Goal: Find specific page/section: Find specific page/section

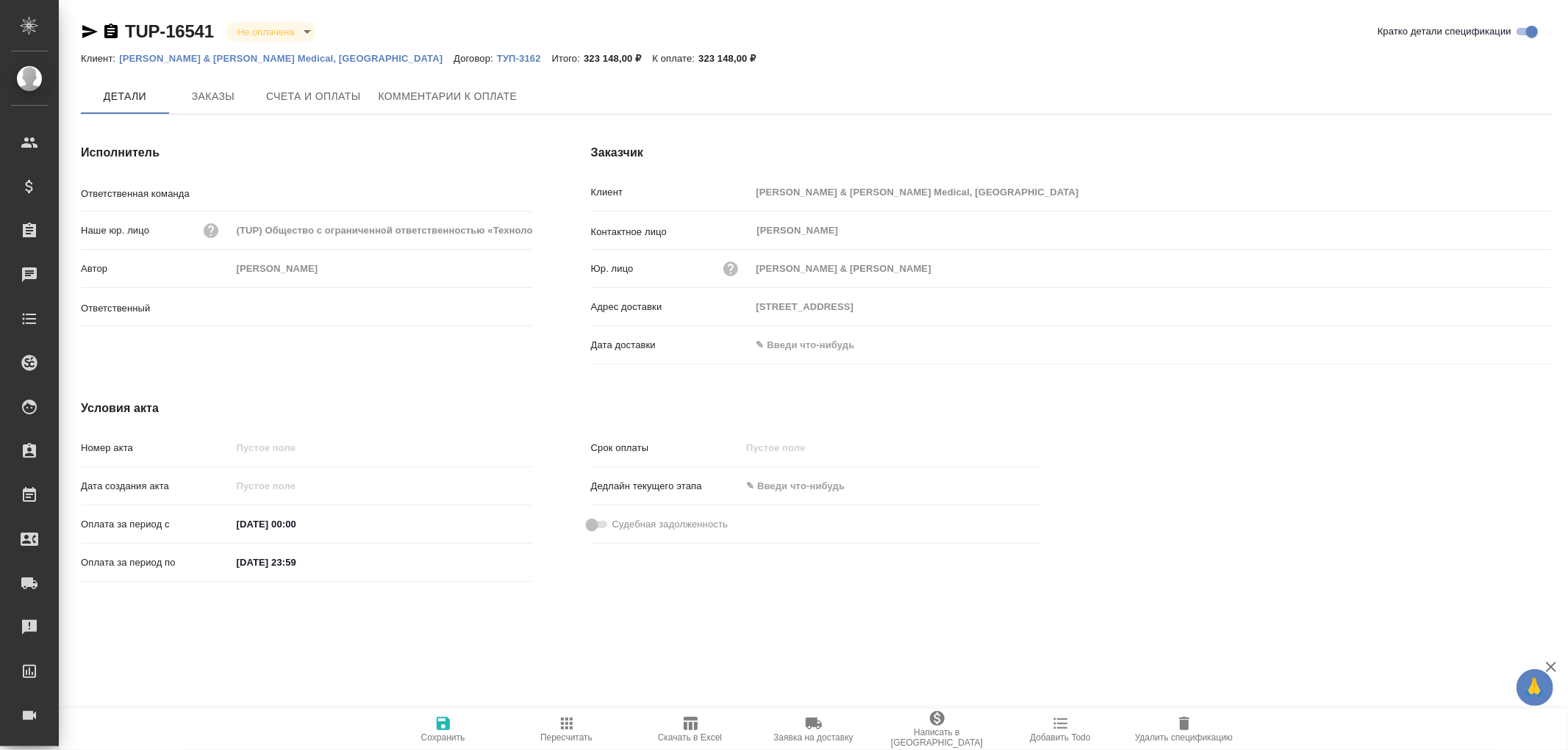
type input "Усманова Ольга"
type input "Технический"
click at [226, 97] on span "Заказы" at bounding box center [213, 97] width 70 height 18
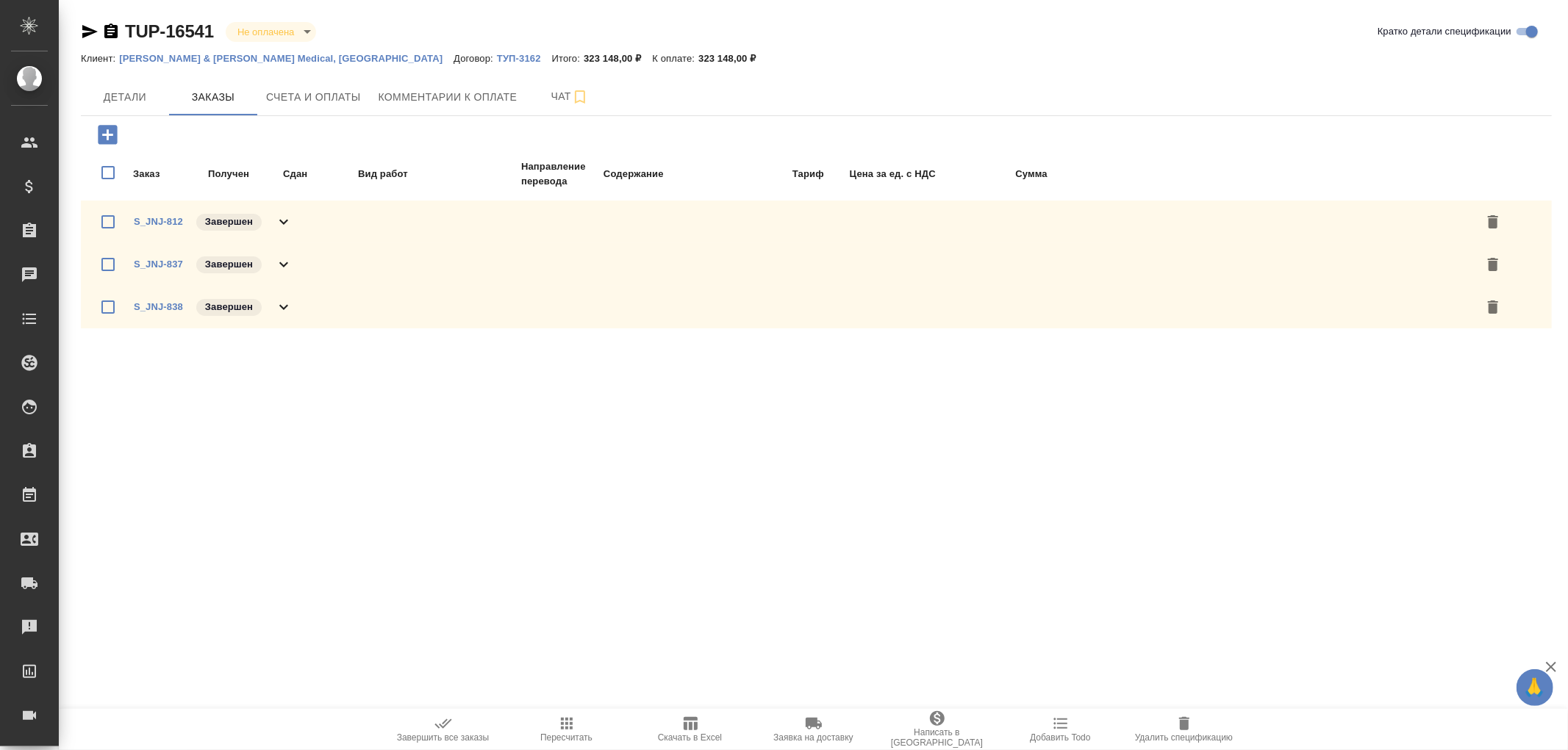
click at [112, 30] on icon "button" at bounding box center [110, 31] width 13 height 15
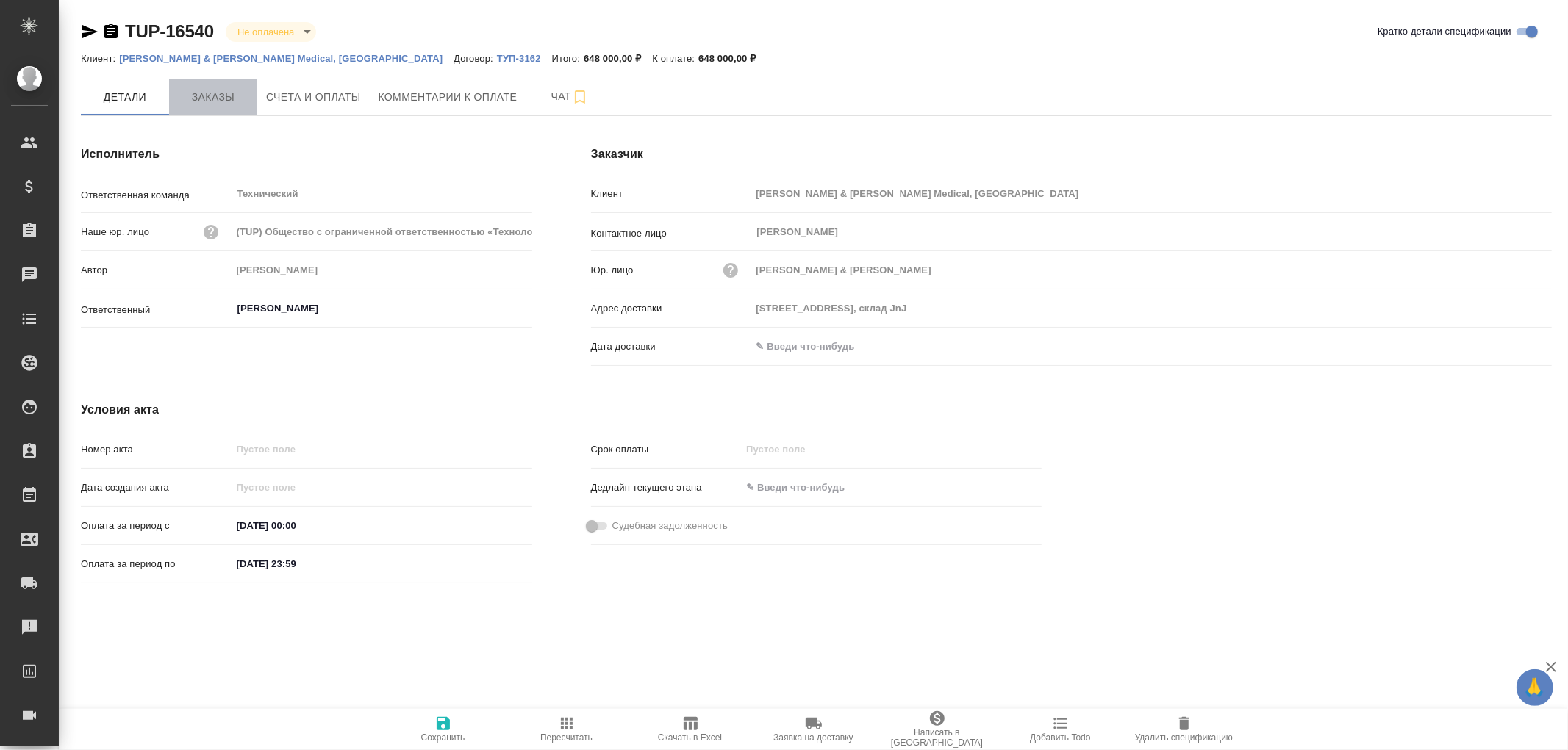
click at [221, 99] on span "Заказы" at bounding box center [213, 97] width 70 height 18
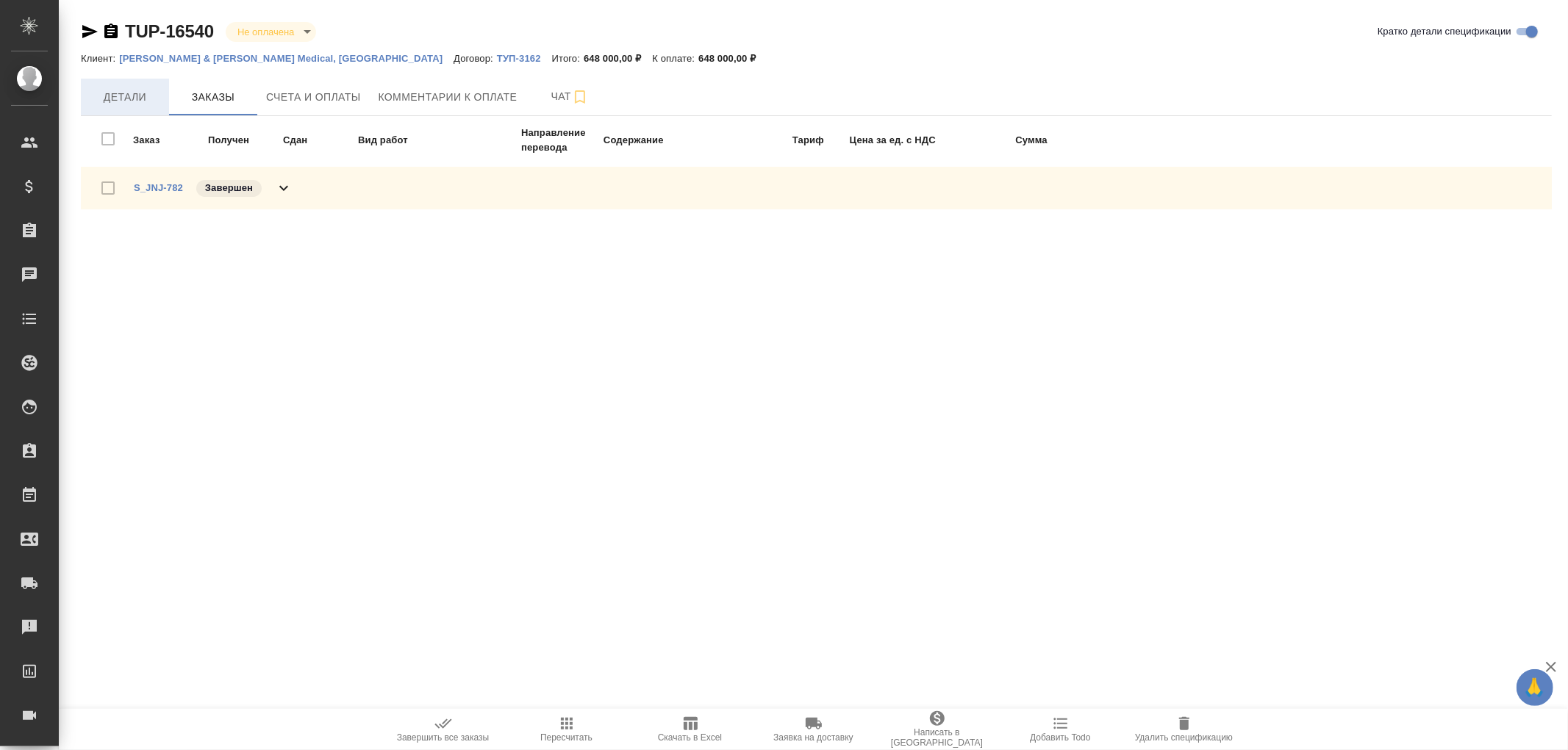
click at [116, 93] on span "Детали" at bounding box center [125, 97] width 70 height 18
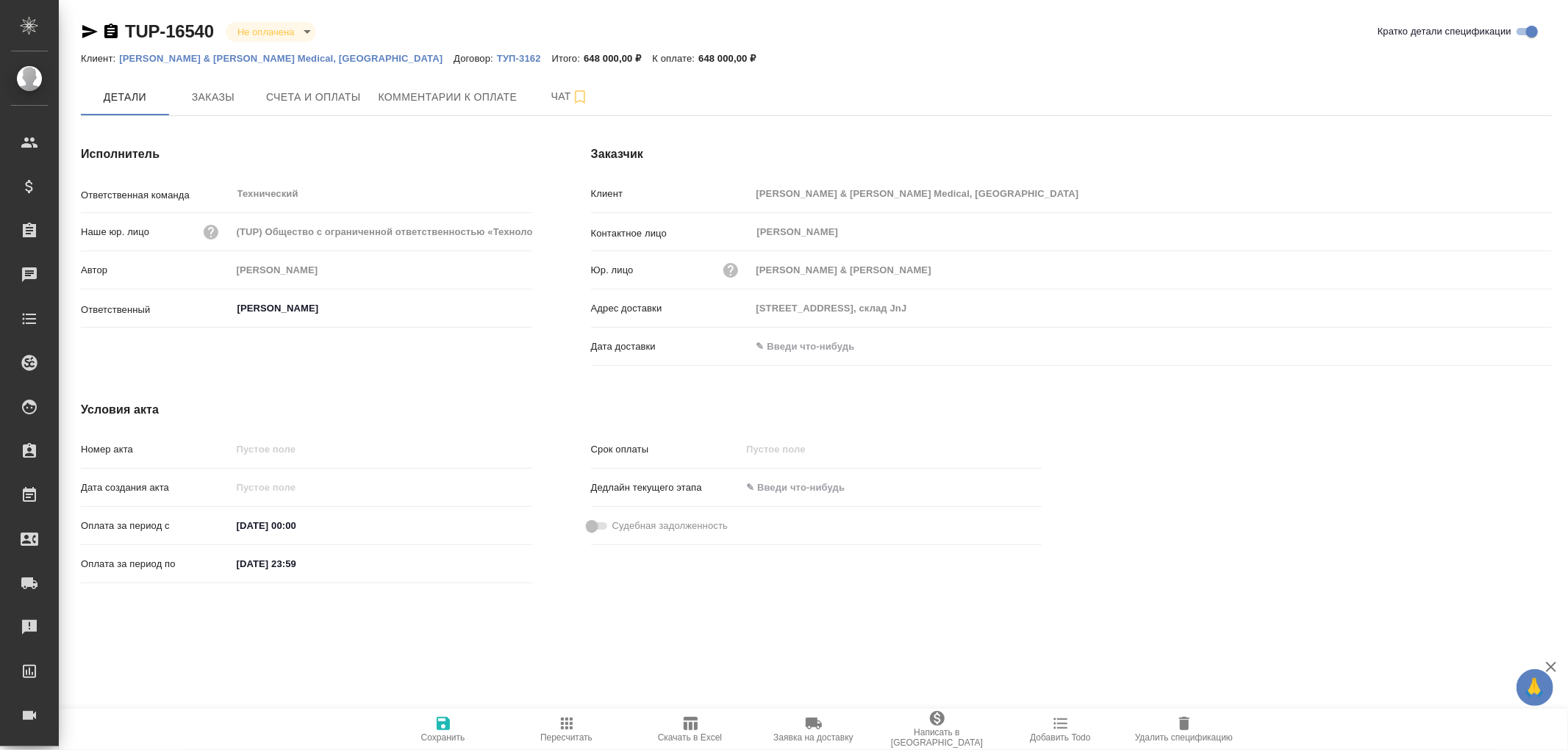
click at [116, 31] on icon "button" at bounding box center [110, 31] width 13 height 15
type input "ОП ПАО "КрасФарма"[STREET_ADDRESS]"
type input "ОП ПАО "КрасФарма"109044, Москва, РоссияВоронцовская ул., д.20"
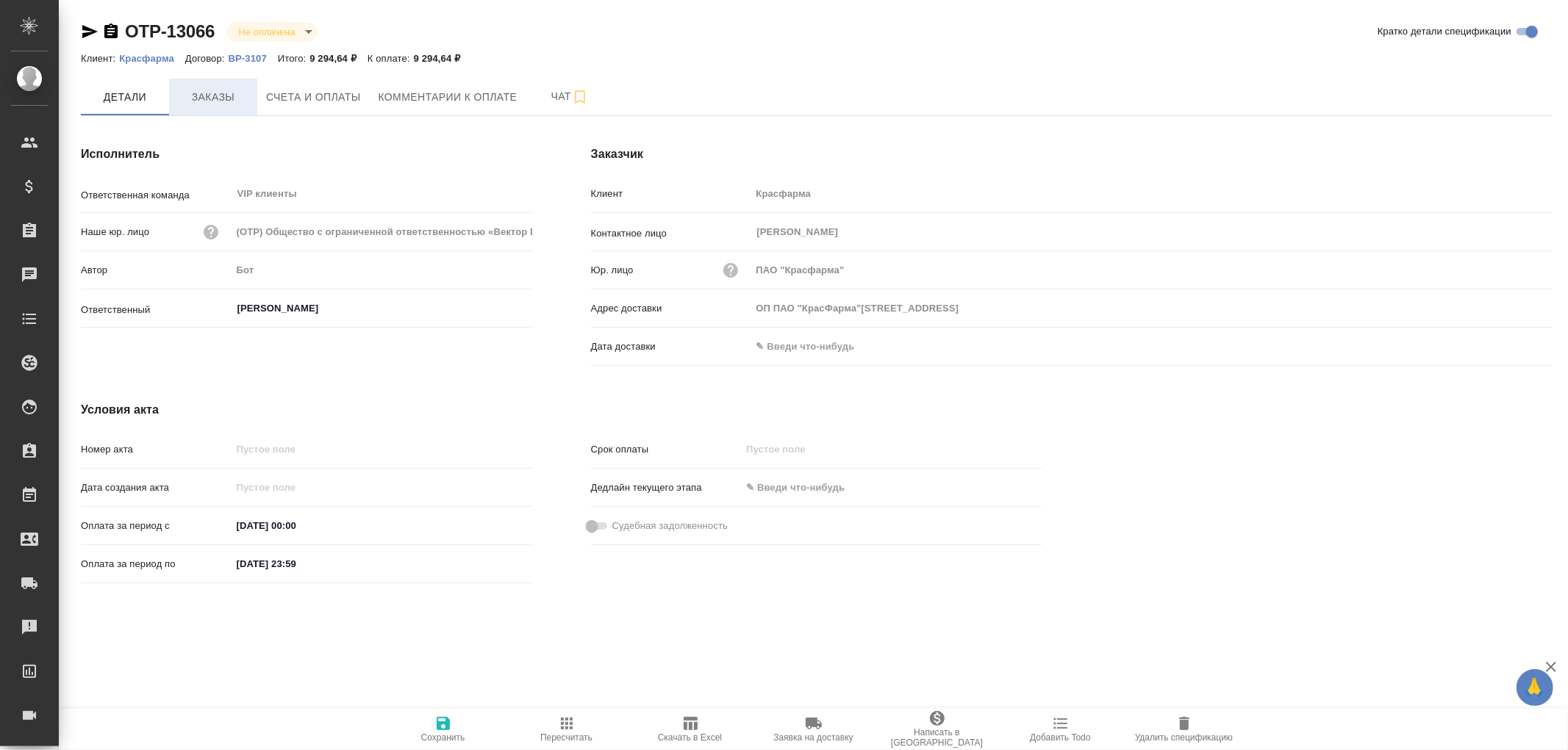
click at [207, 96] on span "Заказы" at bounding box center [213, 97] width 70 height 18
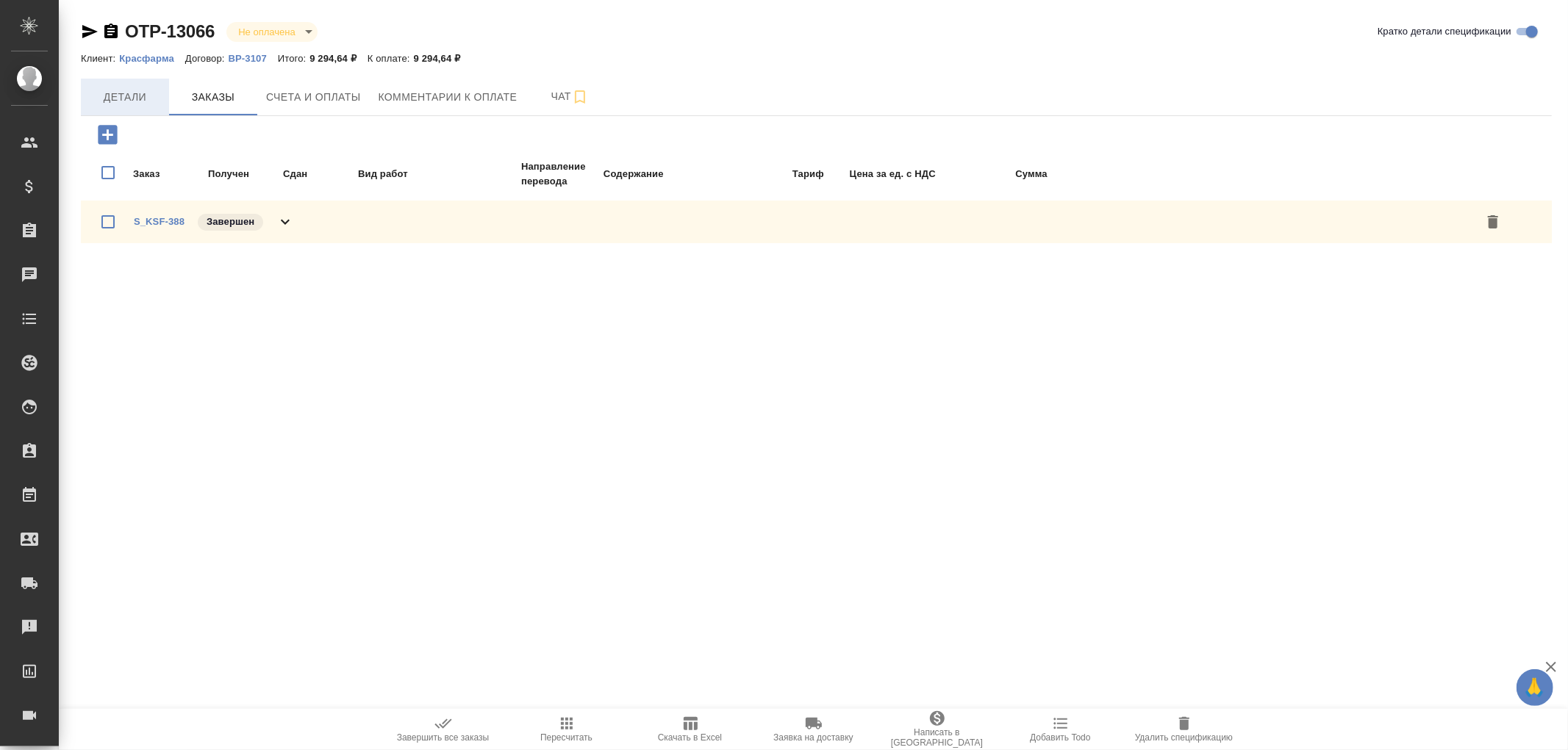
click at [143, 101] on span "Детали" at bounding box center [125, 97] width 70 height 18
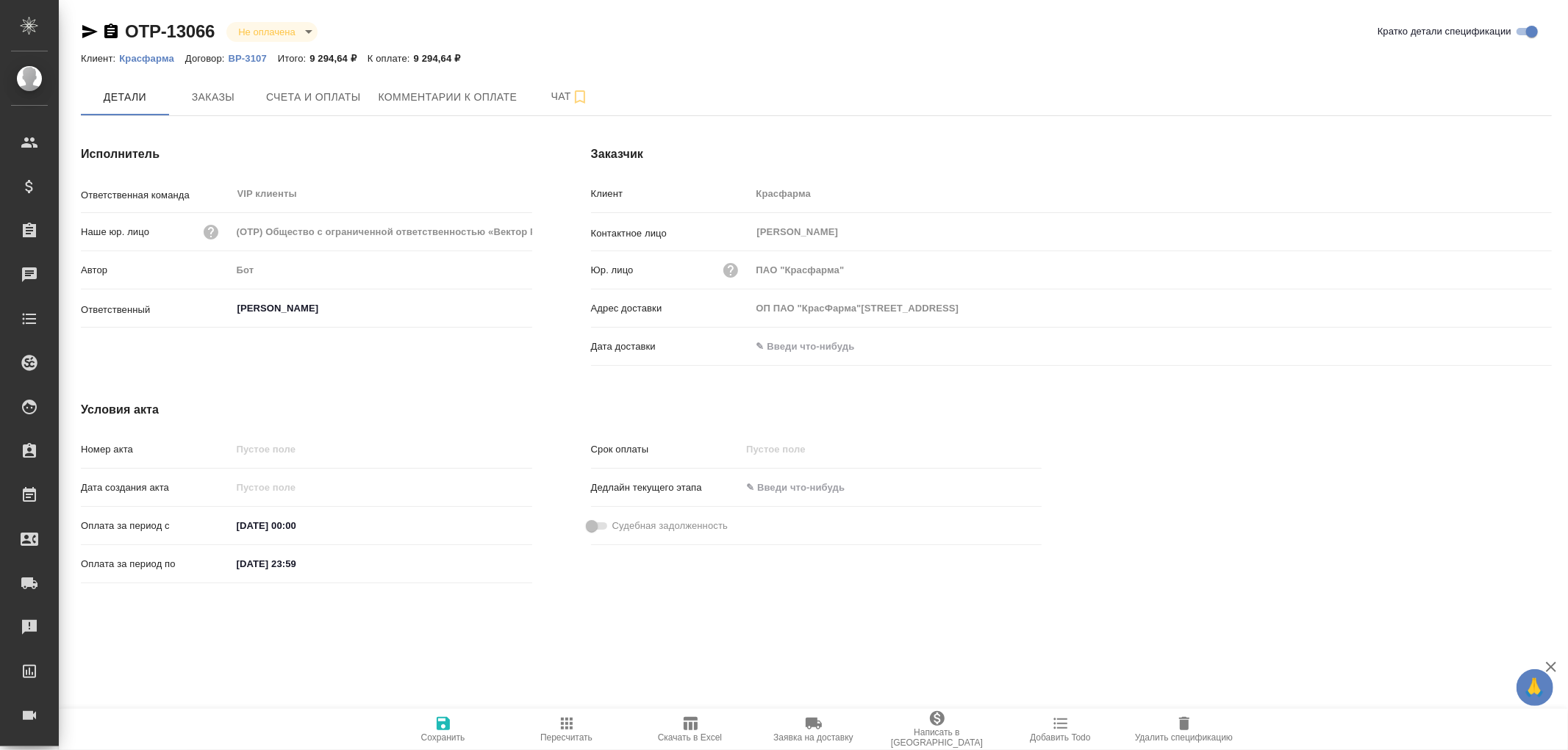
click at [153, 59] on p "Красфарма" at bounding box center [152, 58] width 66 height 11
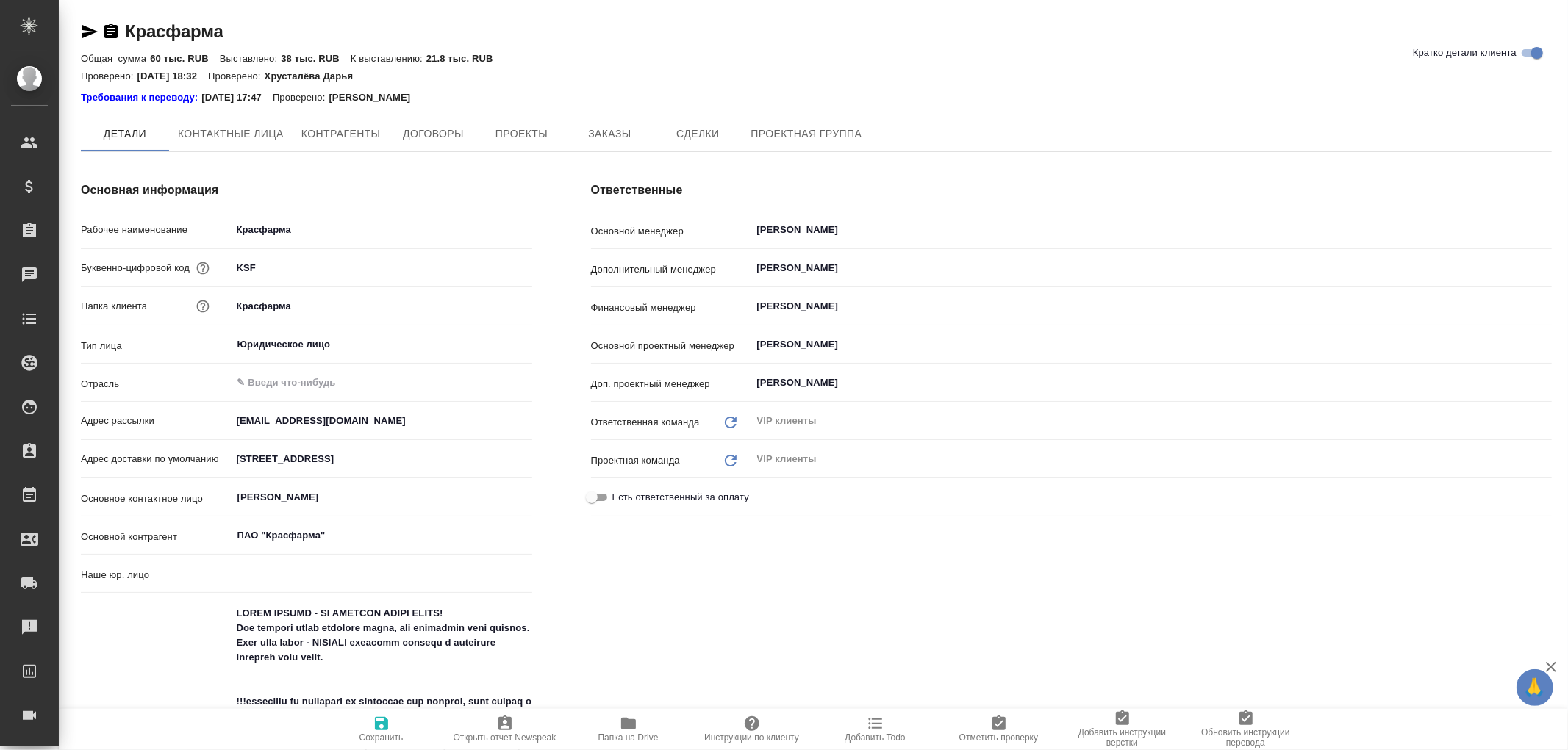
type input "(AU) Общество с ограниченной ответственностью "АЛС""
drag, startPoint x: 238, startPoint y: 423, endPoint x: 385, endPoint y: 426, distance: 147.0
click at [385, 426] on input "[EMAIL_ADDRESS][DOMAIN_NAME]" at bounding box center [382, 422] width 299 height 21
